Goal: Task Accomplishment & Management: Complete application form

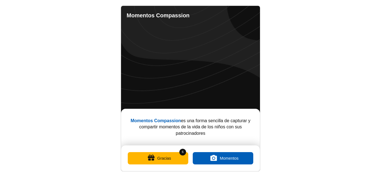
click at [155, 158] on button "Gracias" at bounding box center [158, 158] width 61 height 12
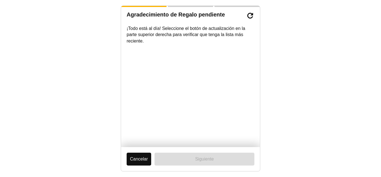
click at [143, 159] on button "Cancelar" at bounding box center [139, 158] width 25 height 13
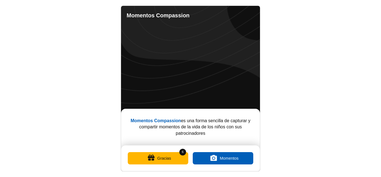
click at [163, 160] on button "Gracias" at bounding box center [158, 158] width 61 height 12
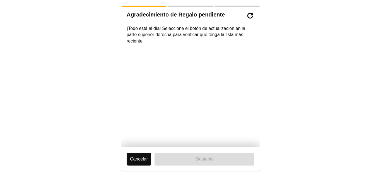
click at [135, 161] on button "Cancelar" at bounding box center [139, 158] width 25 height 13
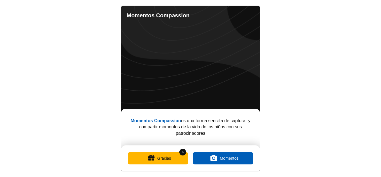
click at [228, 13] on link "Completed Moments" at bounding box center [228, 14] width 7 height 7
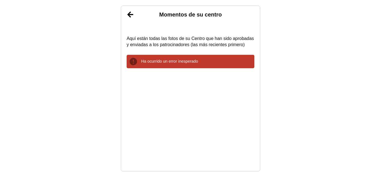
click at [130, 16] on link "Atrás" at bounding box center [130, 15] width 14 height 14
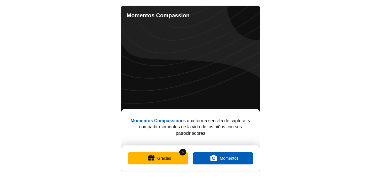
click at [158, 162] on button "Gracias" at bounding box center [158, 158] width 61 height 12
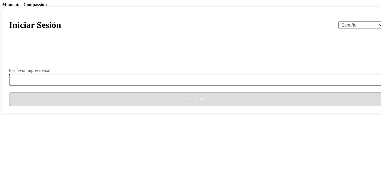
select select "es"
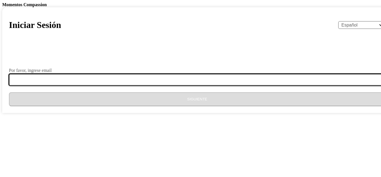
click at [135, 85] on input "Por favor, ingrese email" at bounding box center [200, 80] width 383 height 12
type input "[PERSON_NAME][EMAIL_ADDRESS][PERSON_NAME][DOMAIN_NAME]"
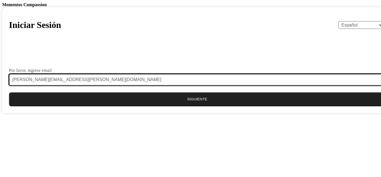
click at [9, 92] on button "Siguiente" at bounding box center [197, 99] width 377 height 14
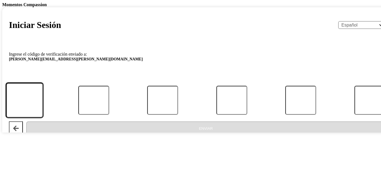
click at [43, 117] on input "Código" at bounding box center [24, 100] width 37 height 35
type input "5"
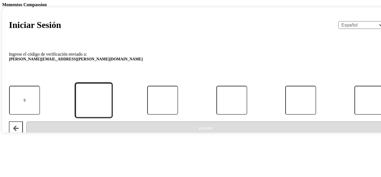
type input "5"
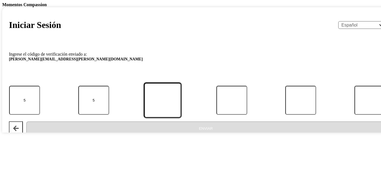
type input "9"
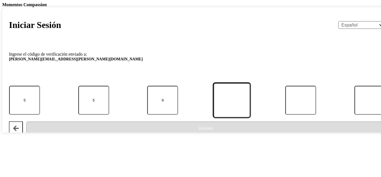
type input "3"
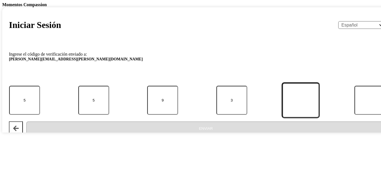
type input "1"
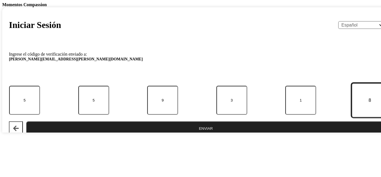
type input "8"
click at [26, 121] on button "Enviar" at bounding box center [205, 128] width 359 height 14
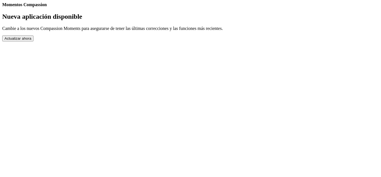
click at [33, 41] on button "Actualizar ahora" at bounding box center [17, 38] width 31 height 6
